Goal: Complete application form: Complete application form

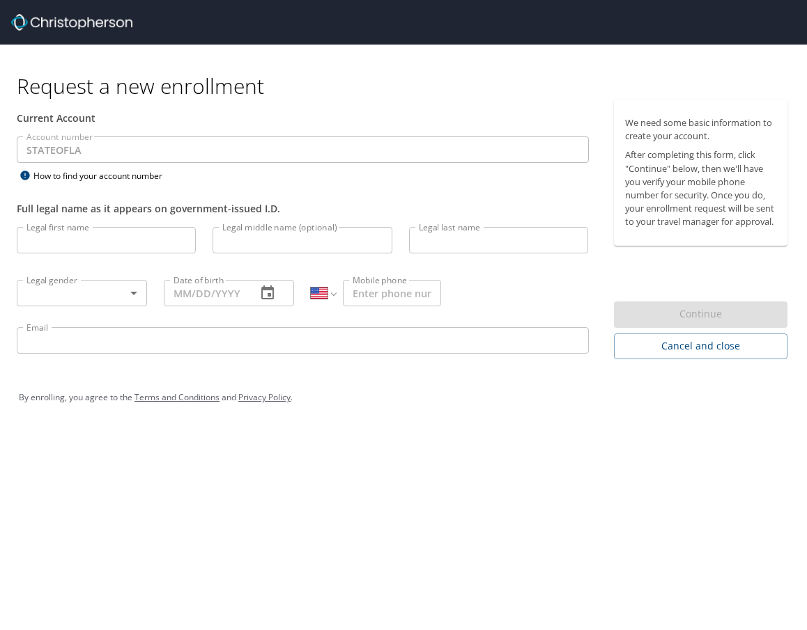
select select "US"
click at [80, 241] on input "Legal first name" at bounding box center [106, 240] width 179 height 26
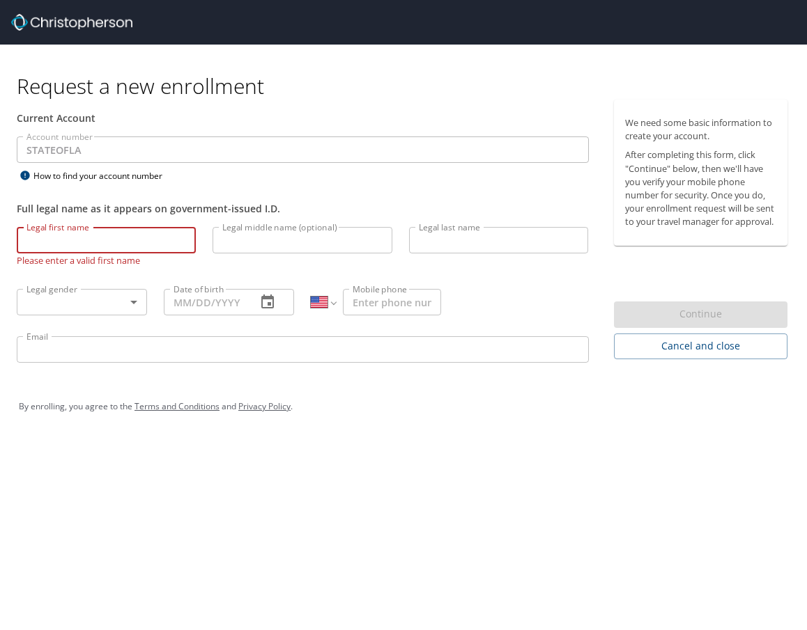
click at [79, 249] on input "Legal first name" at bounding box center [106, 240] width 179 height 26
type input "Keiopee"
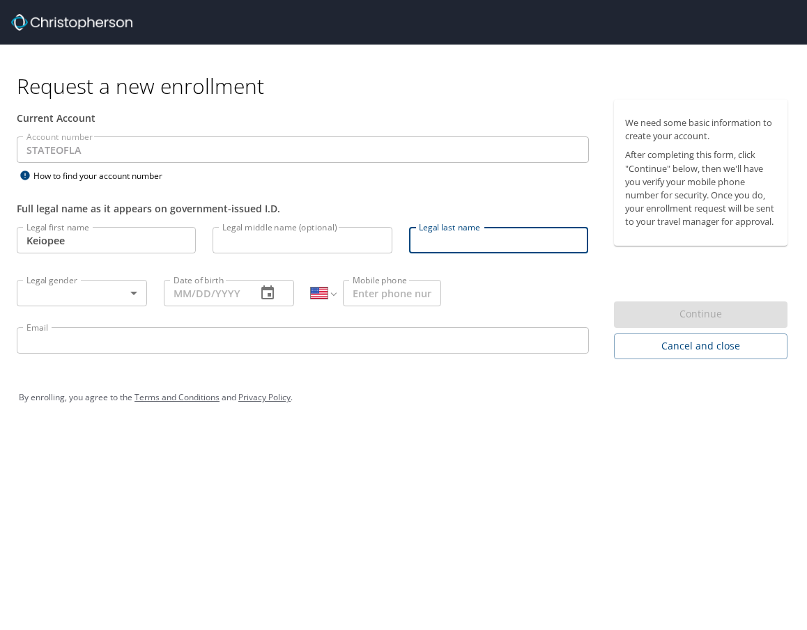
click at [442, 242] on input "Legal last name" at bounding box center [498, 240] width 179 height 26
type input "Williams"
click at [38, 291] on body "Request a new enrollment Current Account Account number STATEOFLA Account numbe…" at bounding box center [403, 315] width 807 height 630
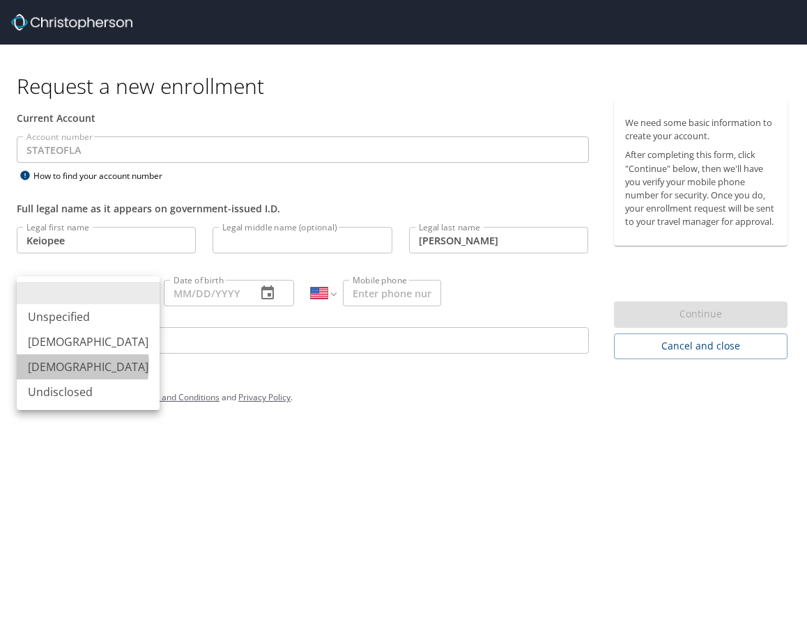
click at [65, 365] on li "Female" at bounding box center [88, 367] width 143 height 25
type input "Female"
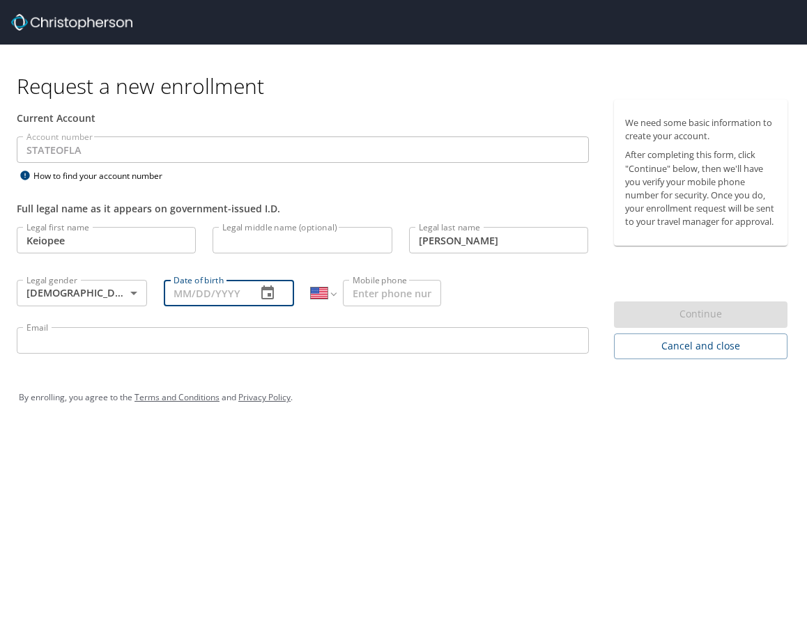
click at [172, 295] on input "Date of birth" at bounding box center [205, 293] width 82 height 26
type input "10/02/1982"
click at [339, 294] on div "International Afghanistan Åland Islands Albania Algeria American Samoa Andorra …" at bounding box center [376, 293] width 130 height 26
click at [364, 287] on input "Mobile phone" at bounding box center [392, 293] width 98 height 26
type input "(985) 713-1223"
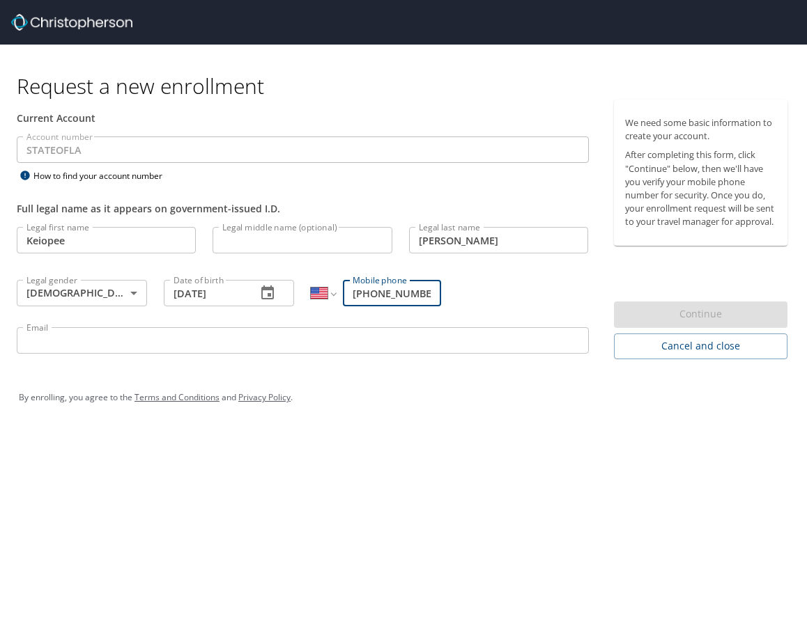
click at [61, 339] on input "Email" at bounding box center [303, 340] width 572 height 26
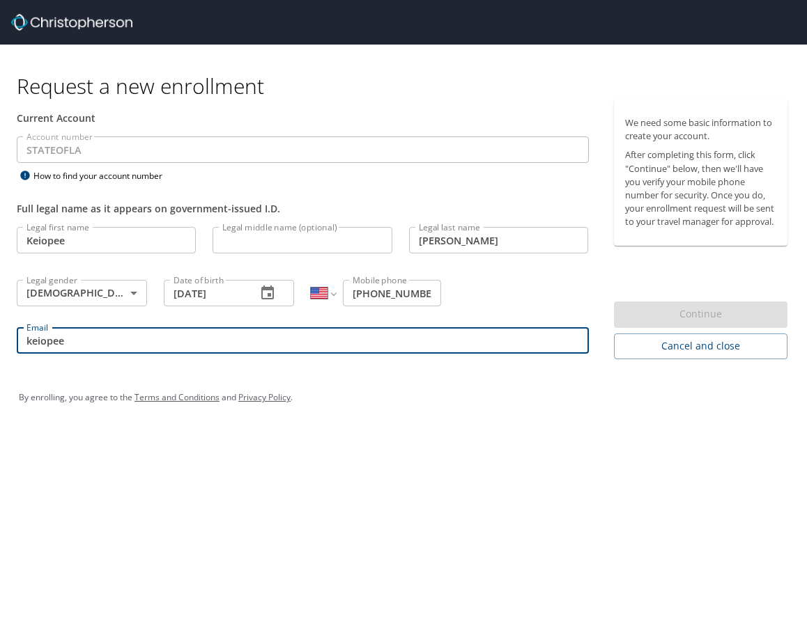
type input "keiopee.williams2@la.gov"
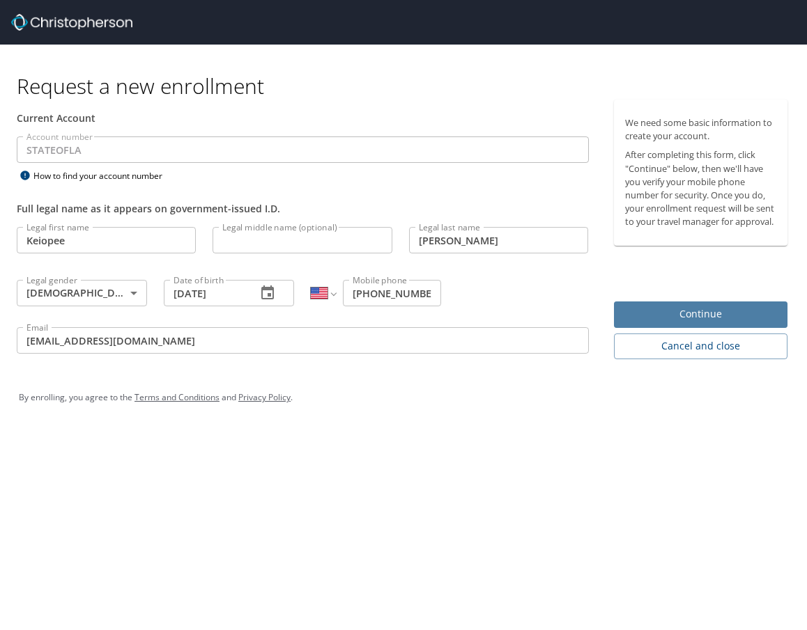
click at [684, 309] on span "Continue" at bounding box center [701, 314] width 152 height 17
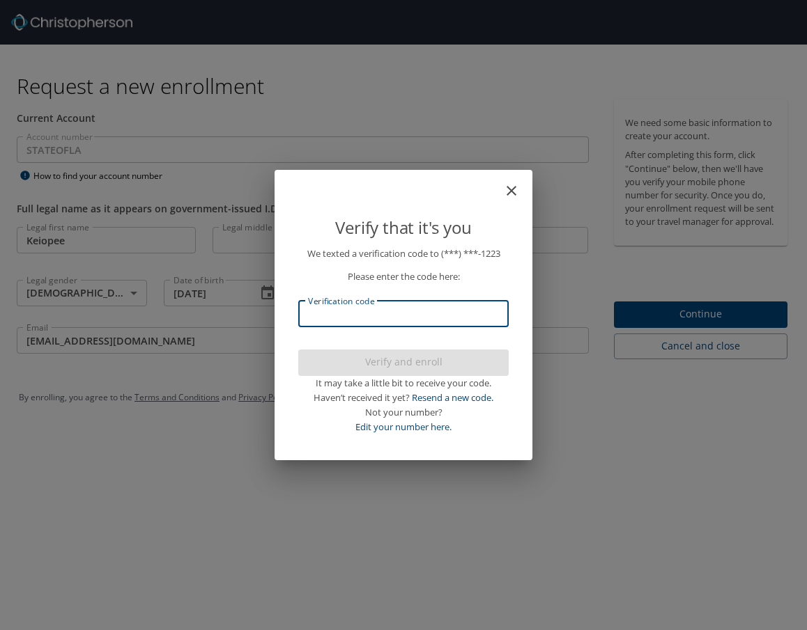
click at [343, 307] on input "Verification code" at bounding box center [403, 314] width 210 height 26
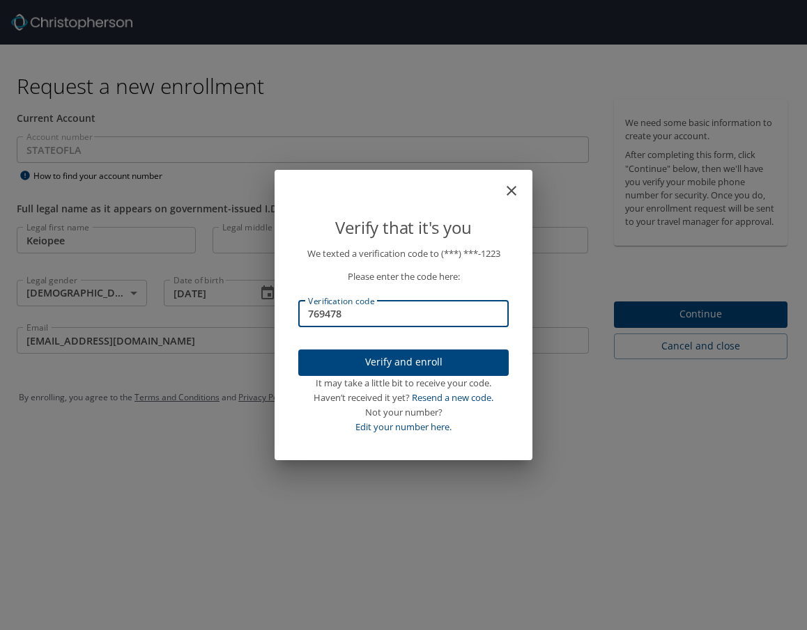
type input "769478"
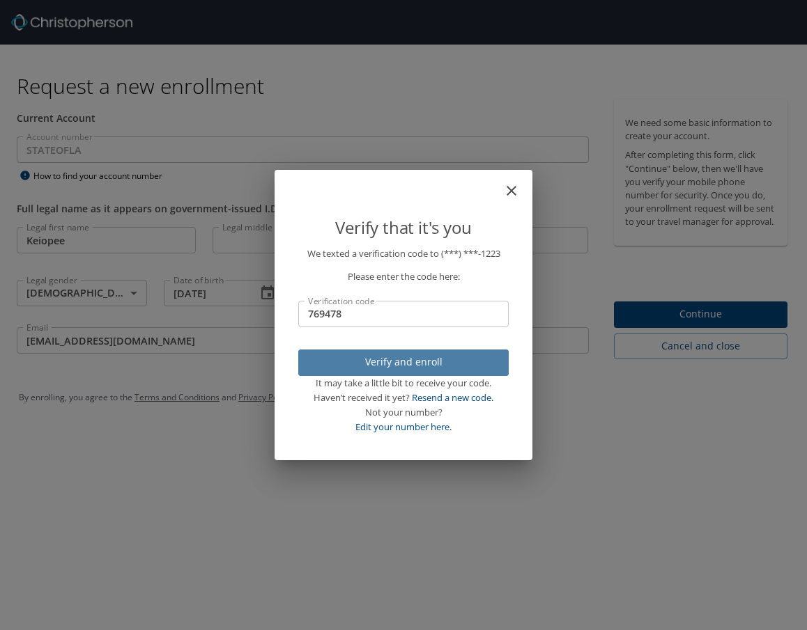
click at [393, 361] on span "Verify and enroll" at bounding box center [403, 362] width 188 height 17
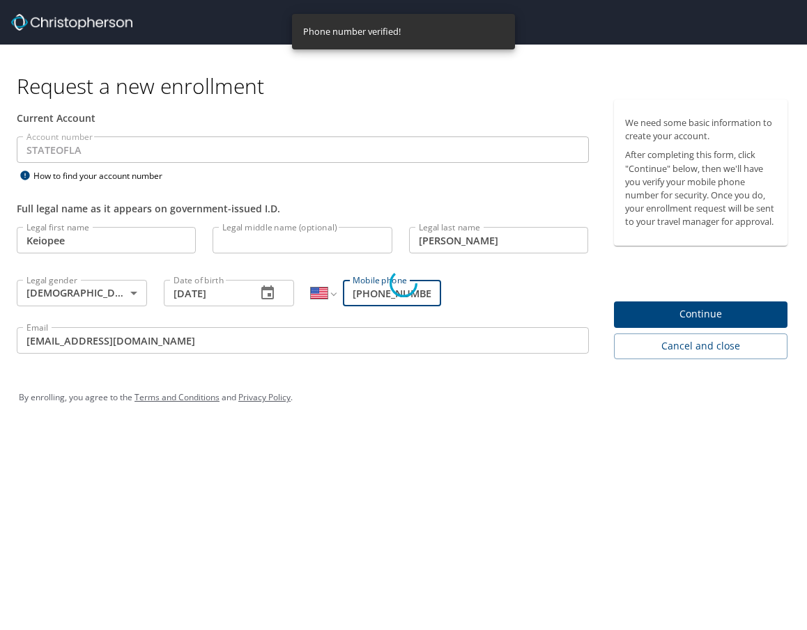
click at [653, 308] on div "Verify that it's you We texted a verification code to (***) ***- 1223 Please en…" at bounding box center [403, 315] width 807 height 630
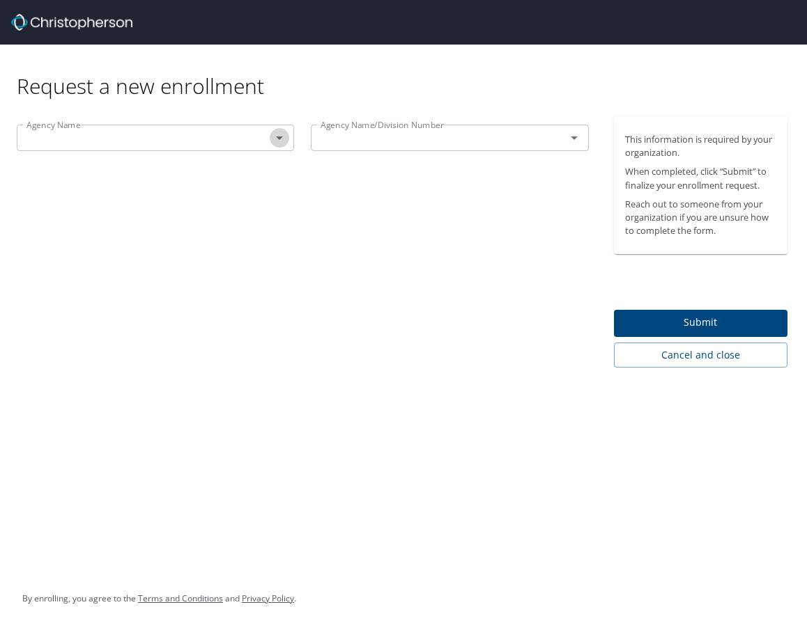
click at [284, 144] on icon "Open" at bounding box center [279, 138] width 17 height 17
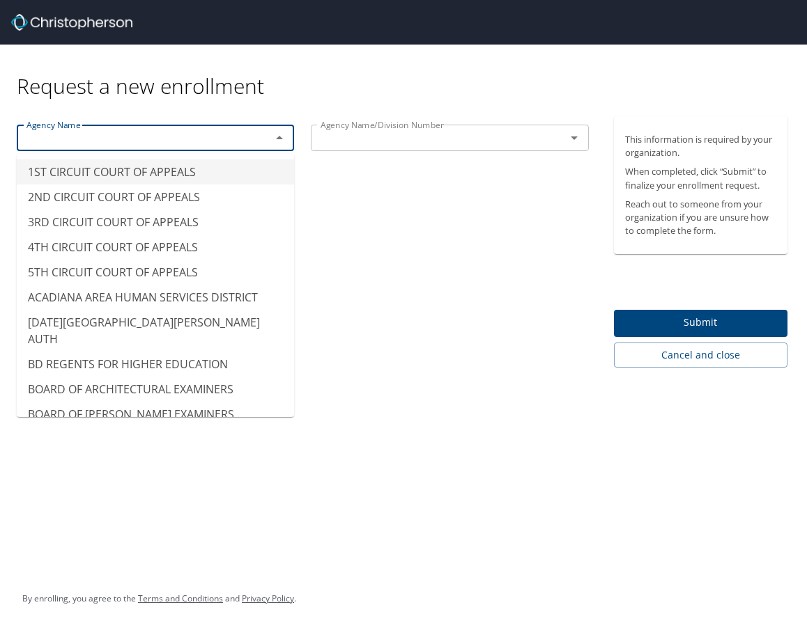
type input "1ST CIRCUIT COURT OF APPEALS"
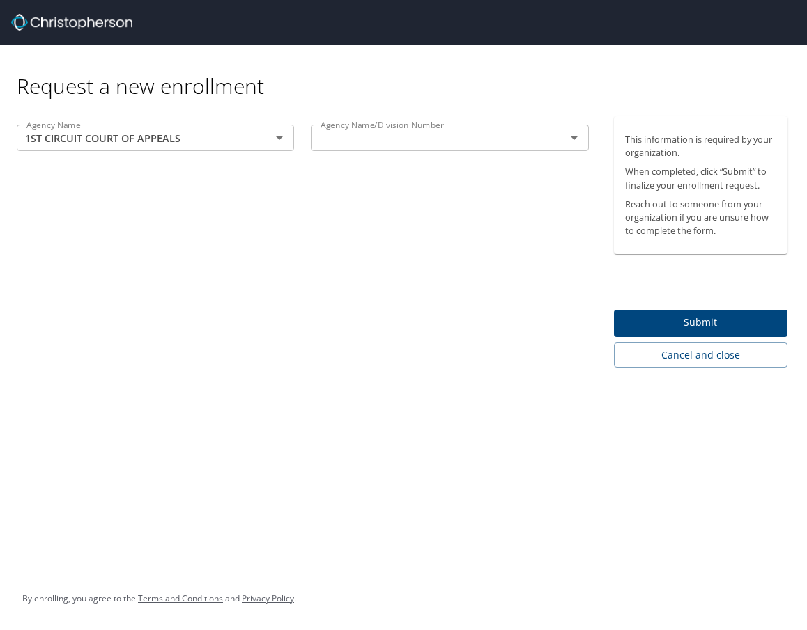
click at [369, 227] on div "Agency Name 1ST CIRCUIT COURT OF APPEALS Agency Name Agency Name/Division Numbe…" at bounding box center [302, 241] width 605 height 251
click at [83, 20] on img at bounding box center [71, 22] width 121 height 17
click at [631, 356] on span "Cancel and close" at bounding box center [701, 355] width 152 height 17
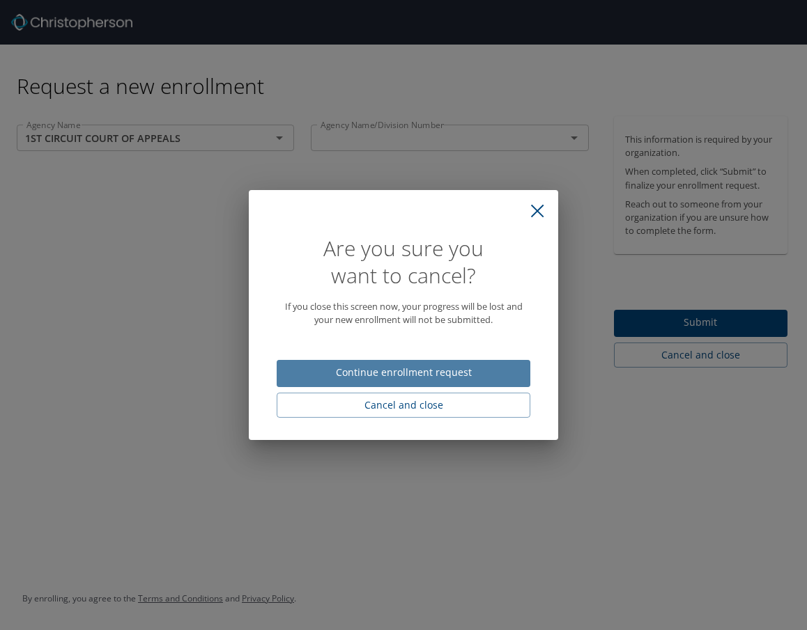
click at [523, 366] on button "Continue enrollment request" at bounding box center [404, 373] width 254 height 27
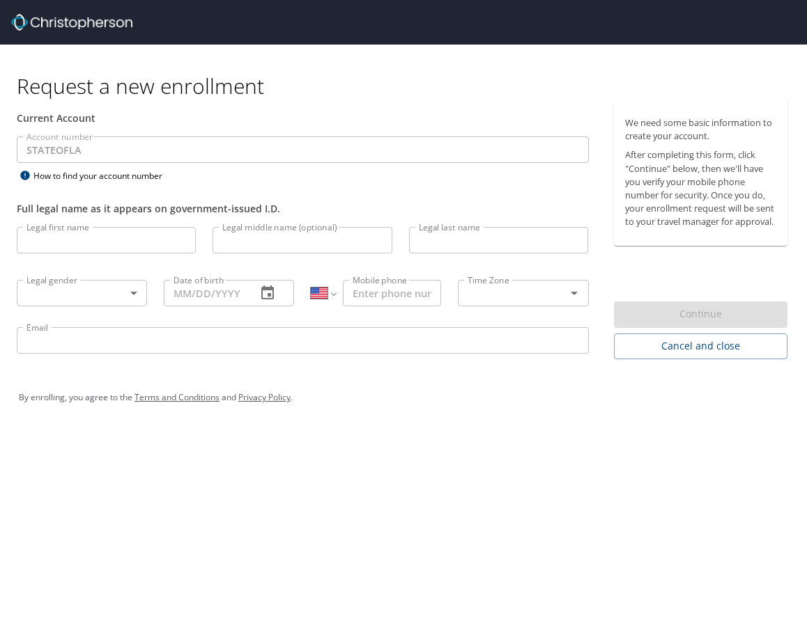
select select "US"
click at [51, 233] on input "Legal first name" at bounding box center [106, 240] width 179 height 26
type input "Keiopee"
type input "Williams"
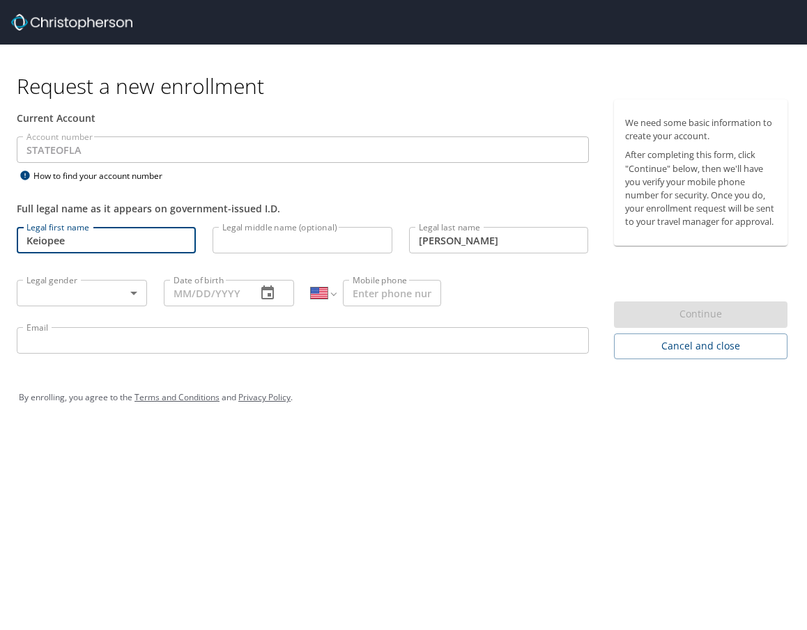
type input "Female"
type input "10/02/1982"
type input "(985) 713-1223"
type input "keiopee.williams2@la.gov"
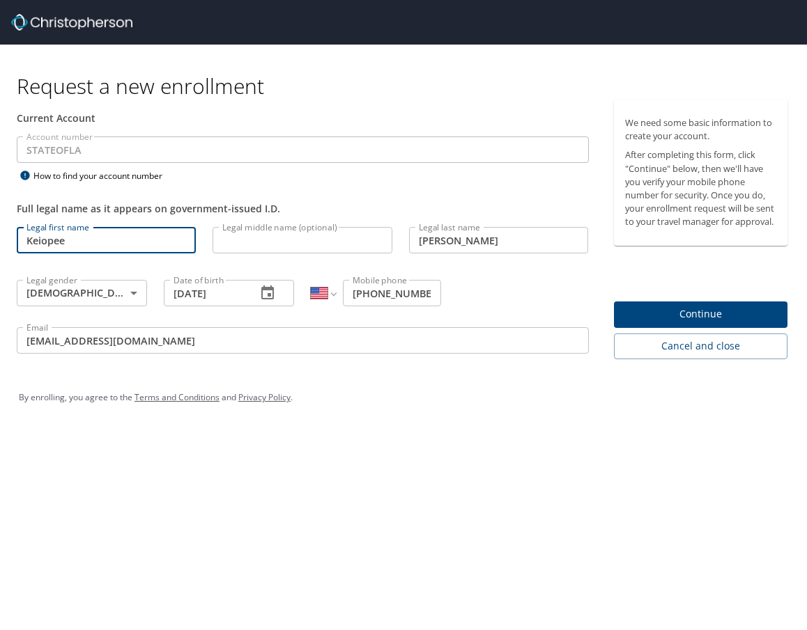
click at [235, 239] on input "Legal middle name (optional)" at bounding box center [301, 240] width 179 height 26
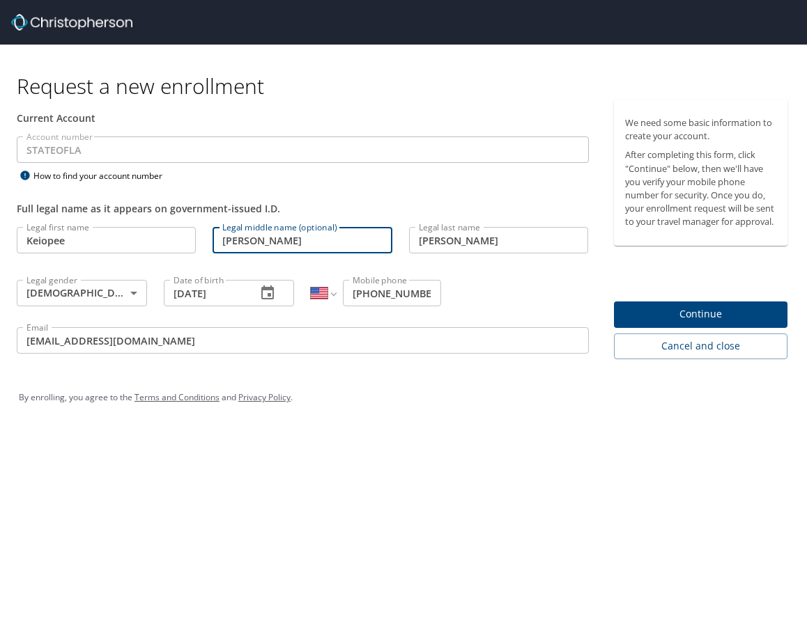
type input "Skidmore"
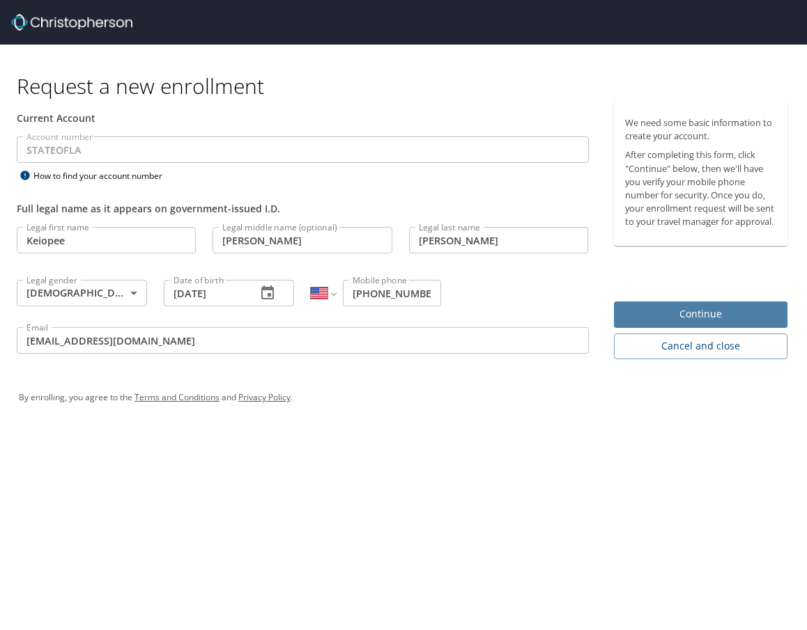
click at [673, 309] on span "Continue" at bounding box center [701, 314] width 152 height 17
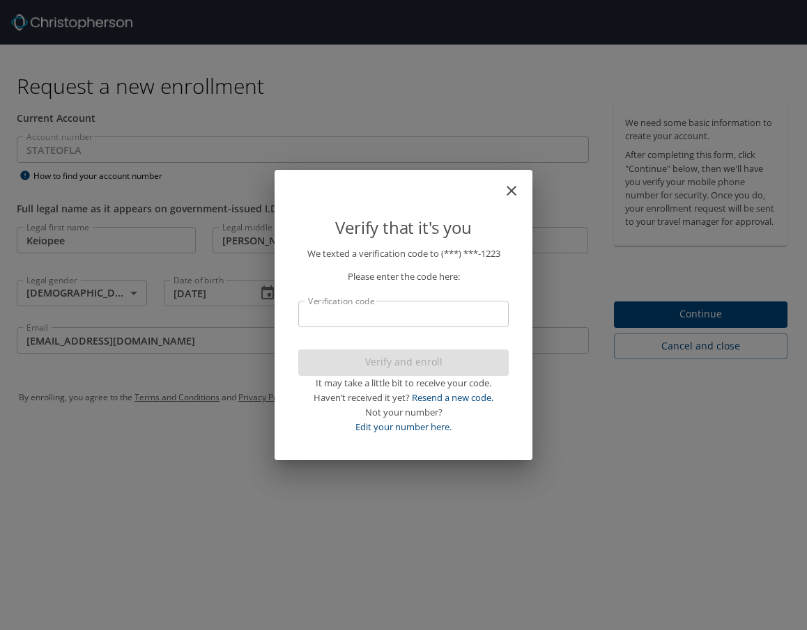
click at [344, 316] on input "Verification code" at bounding box center [403, 314] width 210 height 26
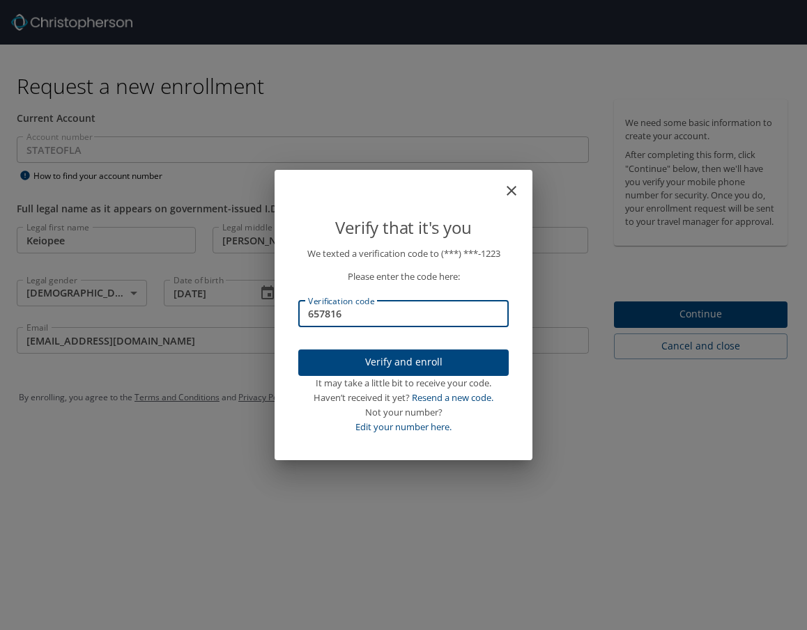
type input "657816"
click at [396, 357] on span "Verify and enroll" at bounding box center [403, 362] width 188 height 17
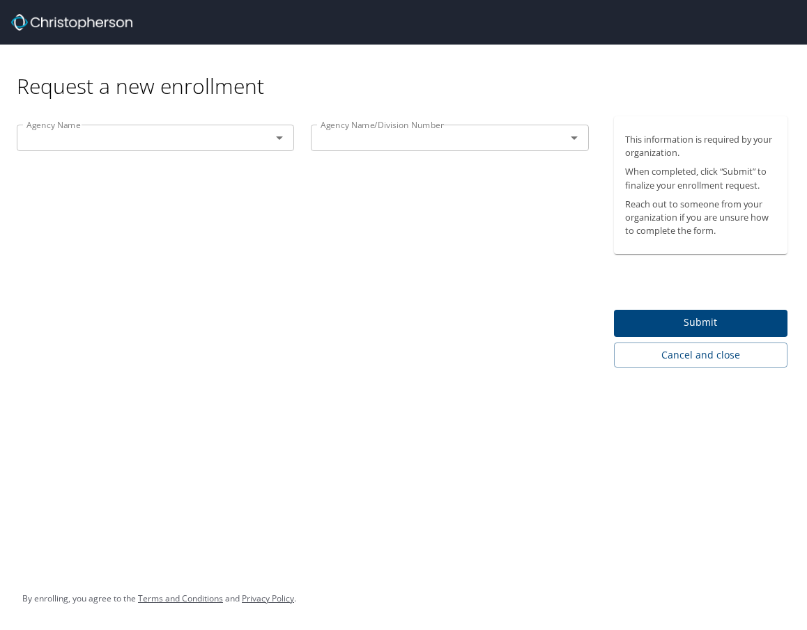
click at [99, 26] on img at bounding box center [71, 22] width 121 height 17
click at [214, 597] on link "Terms and Conditions" at bounding box center [180, 599] width 85 height 12
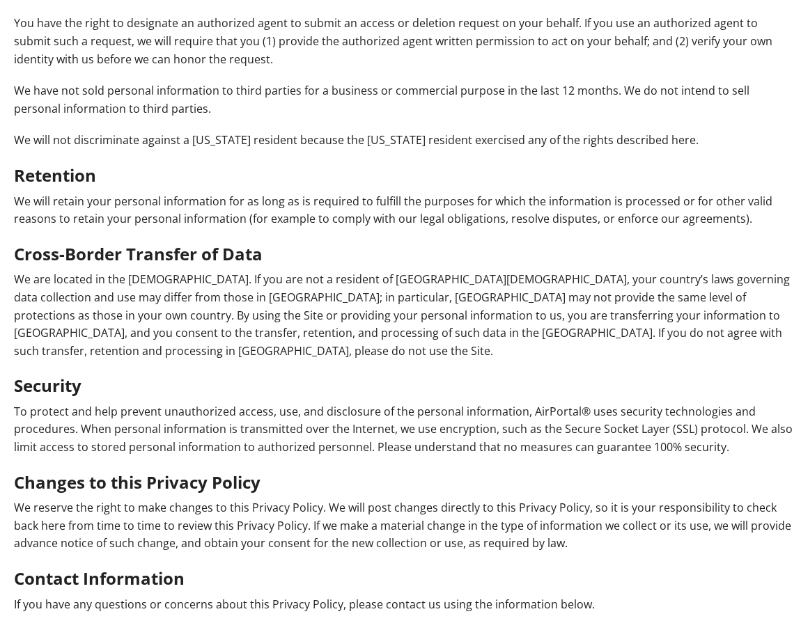
scroll to position [2256, 0]
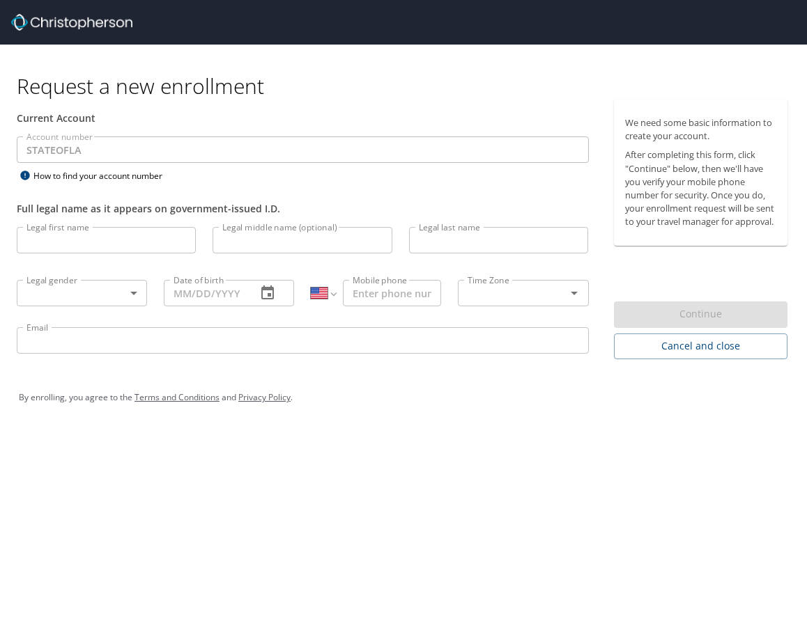
select select "US"
